Goal: Navigation & Orientation: Find specific page/section

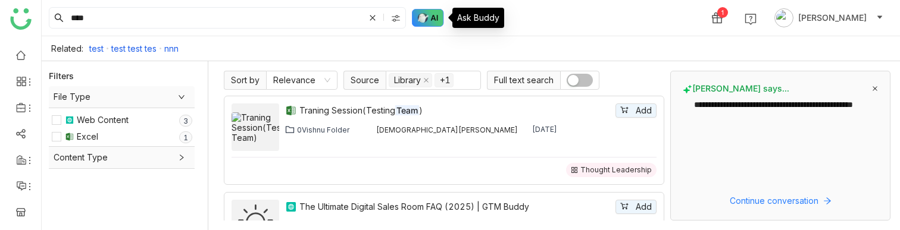
click at [423, 23] on img at bounding box center [428, 18] width 32 height 18
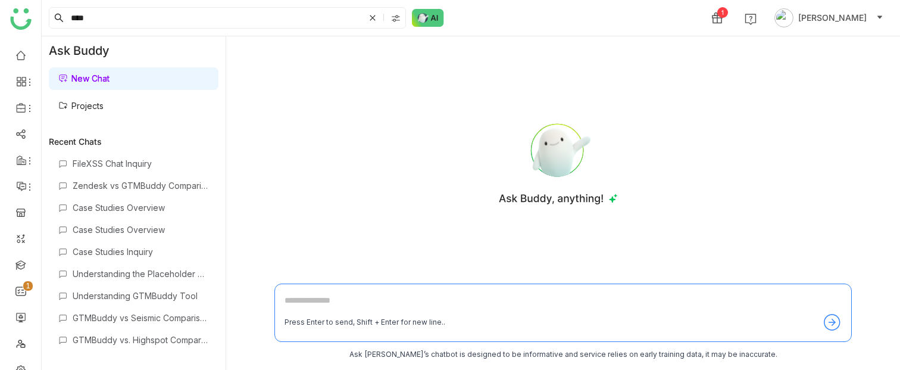
click at [98, 107] on link "Projects" at bounding box center [80, 106] width 45 height 10
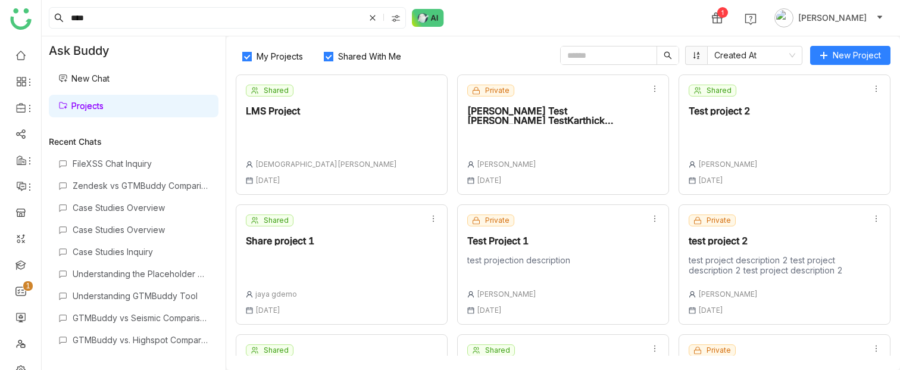
click at [530, 133] on div "Private [PERSON_NAME] Test [PERSON_NAME] TestKarthick TestKarthick TestKarthick…" at bounding box center [554, 135] width 174 height 100
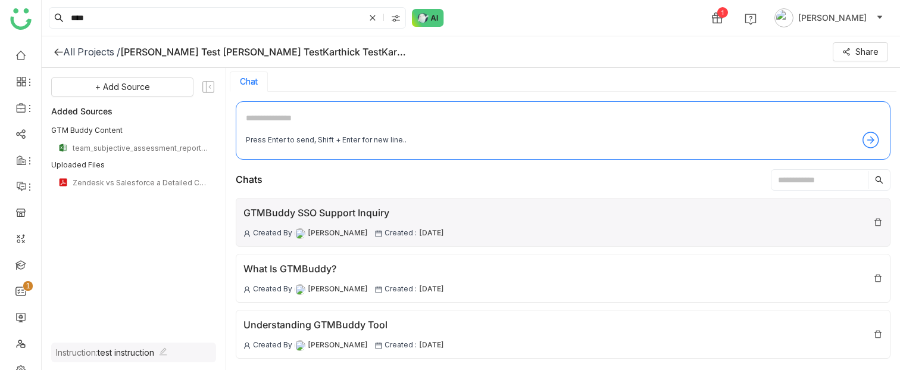
click at [380, 211] on div "GTMBuddy SSO Support Inquiry" at bounding box center [343, 212] width 201 height 15
